Goal: Transaction & Acquisition: Obtain resource

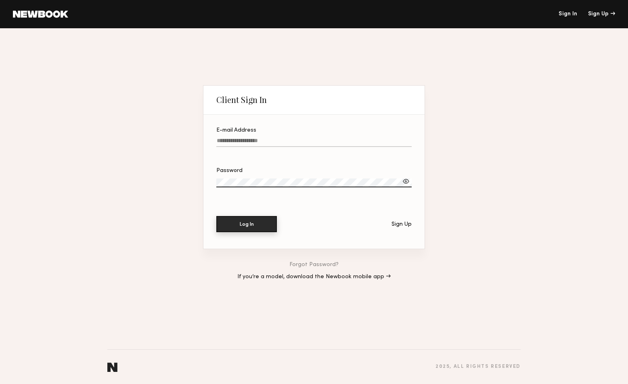
type input "**********"
click at [256, 226] on button "Log In" at bounding box center [246, 224] width 61 height 16
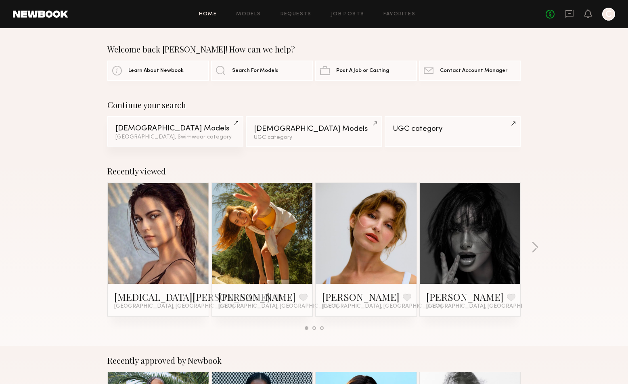
click at [174, 133] on link "Female Models Los Angeles, Swimwear category" at bounding box center [175, 131] width 136 height 31
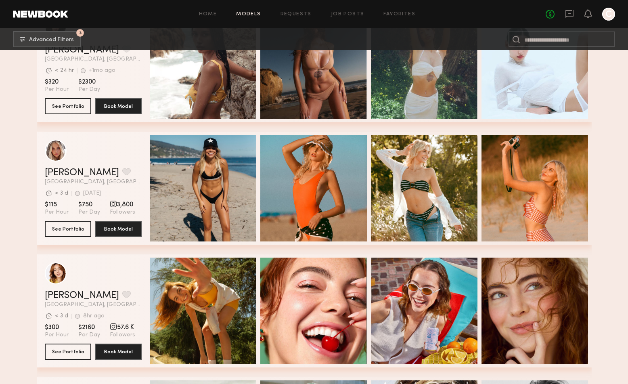
scroll to position [2151, 0]
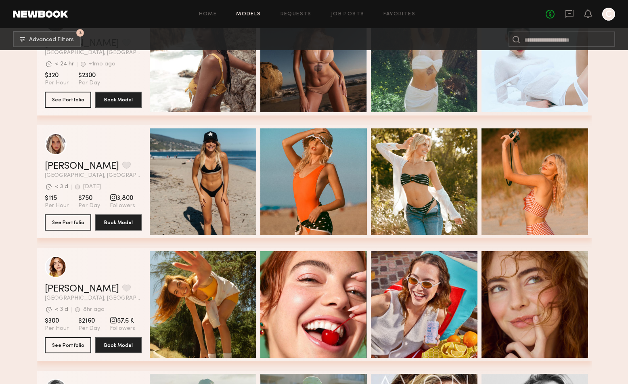
click at [110, 198] on div "grid" at bounding box center [113, 197] width 7 height 7
click at [74, 224] on button "See Portfolio" at bounding box center [68, 222] width 46 height 16
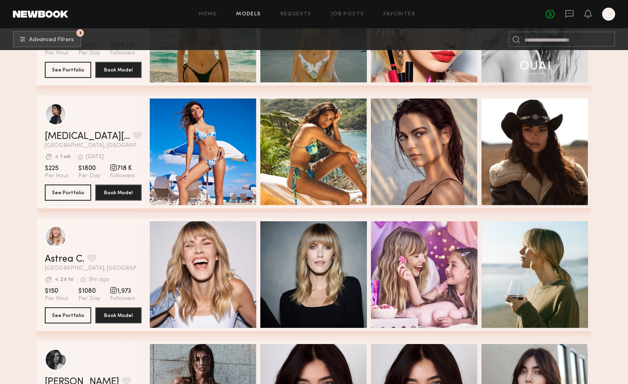
scroll to position [2558, 0]
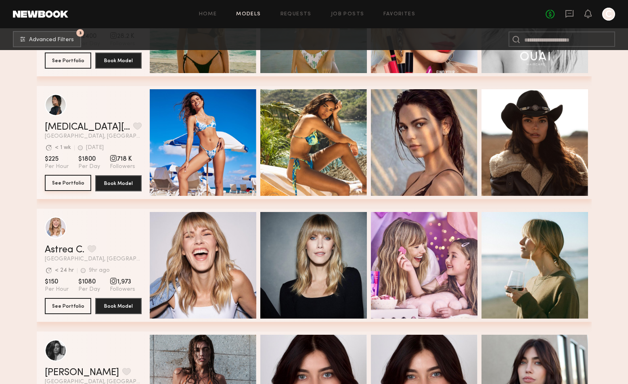
click at [77, 185] on button "See Portfolio" at bounding box center [68, 183] width 46 height 16
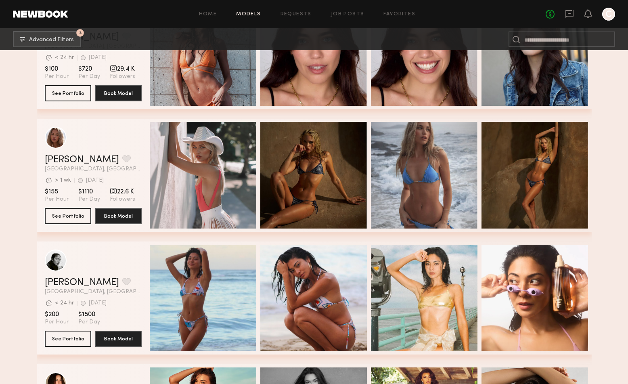
scroll to position [3116, 0]
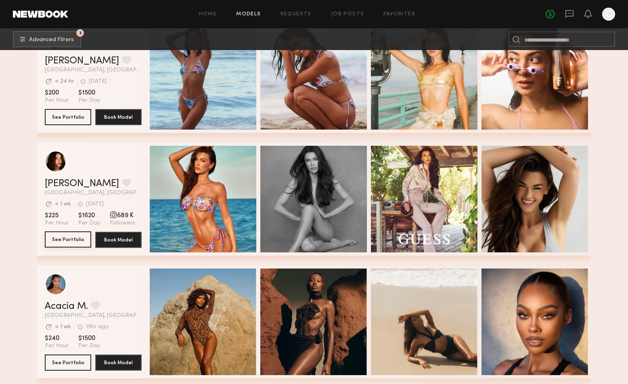
click at [67, 243] on button "See Portfolio" at bounding box center [68, 239] width 46 height 16
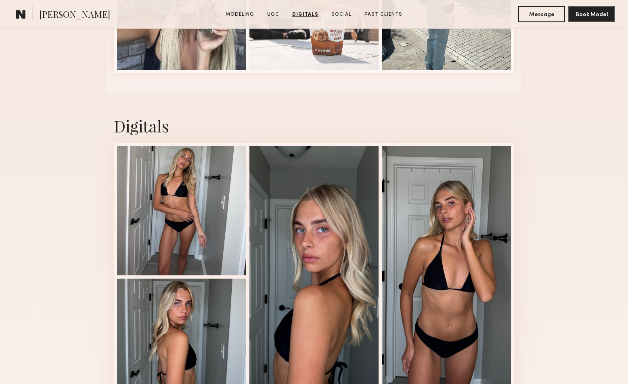
scroll to position [1872, 0]
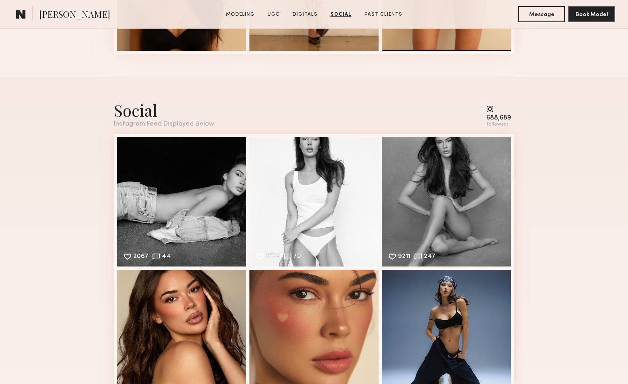
scroll to position [1645, 0]
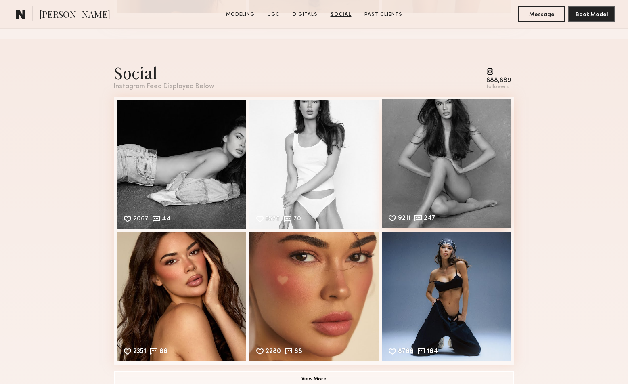
click at [462, 141] on div "9211 247 Likes & comments displayed to show model’s engagement" at bounding box center [446, 163] width 129 height 129
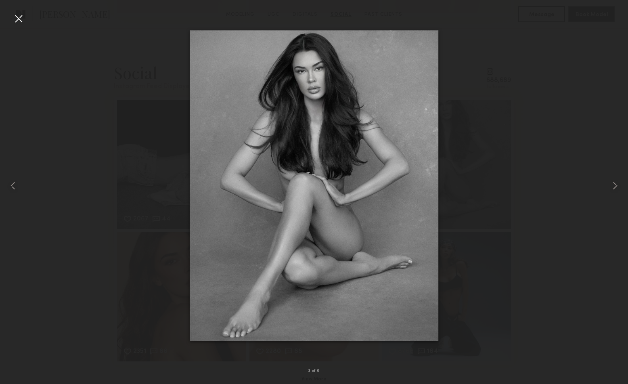
drag, startPoint x: 298, startPoint y: 129, endPoint x: 341, endPoint y: 159, distance: 52.0
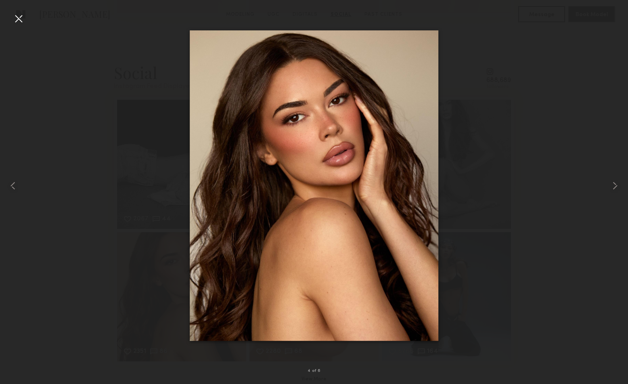
click at [537, 79] on div at bounding box center [314, 185] width 628 height 345
click at [12, 19] on div at bounding box center [18, 18] width 13 height 13
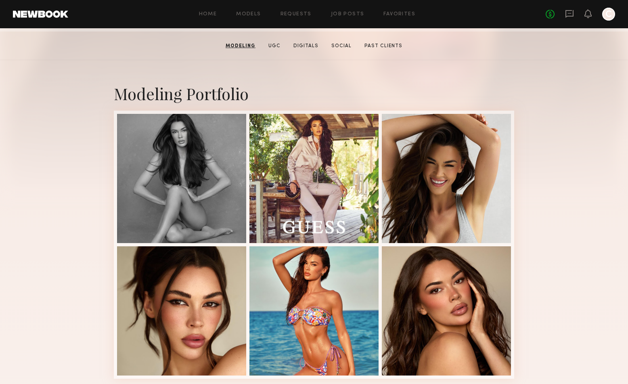
scroll to position [0, 0]
